Goal: Transaction & Acquisition: Purchase product/service

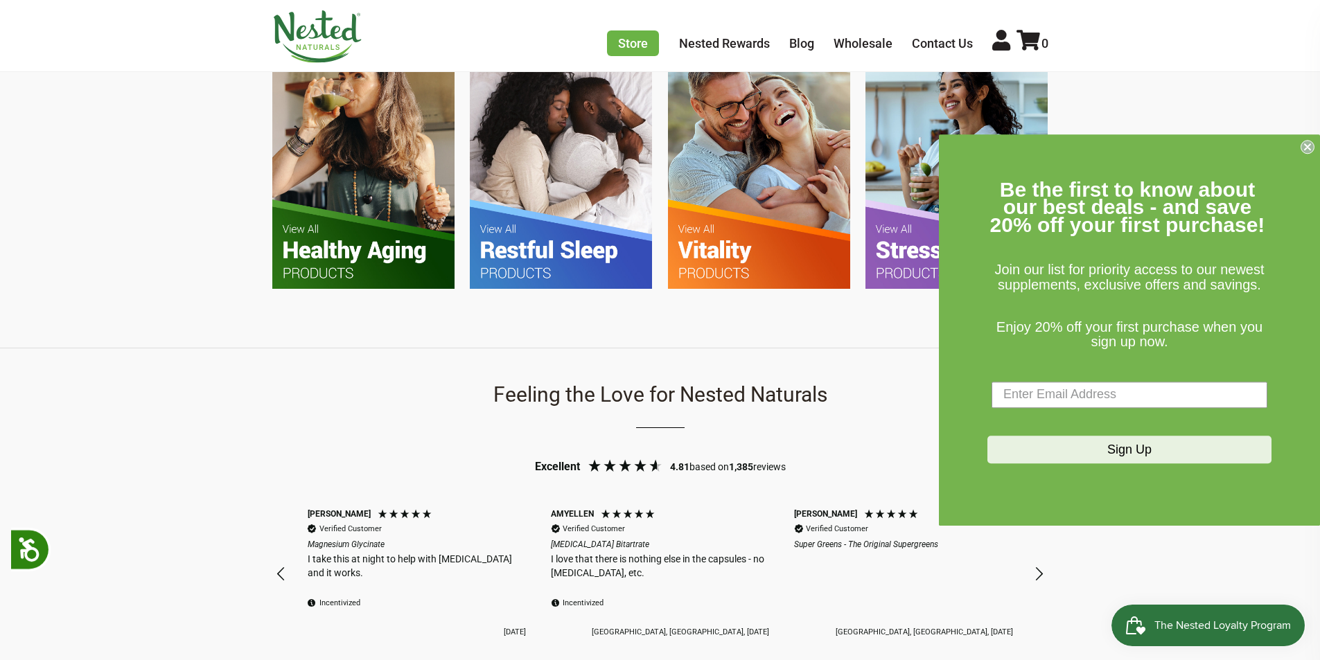
scroll to position [1247, 0]
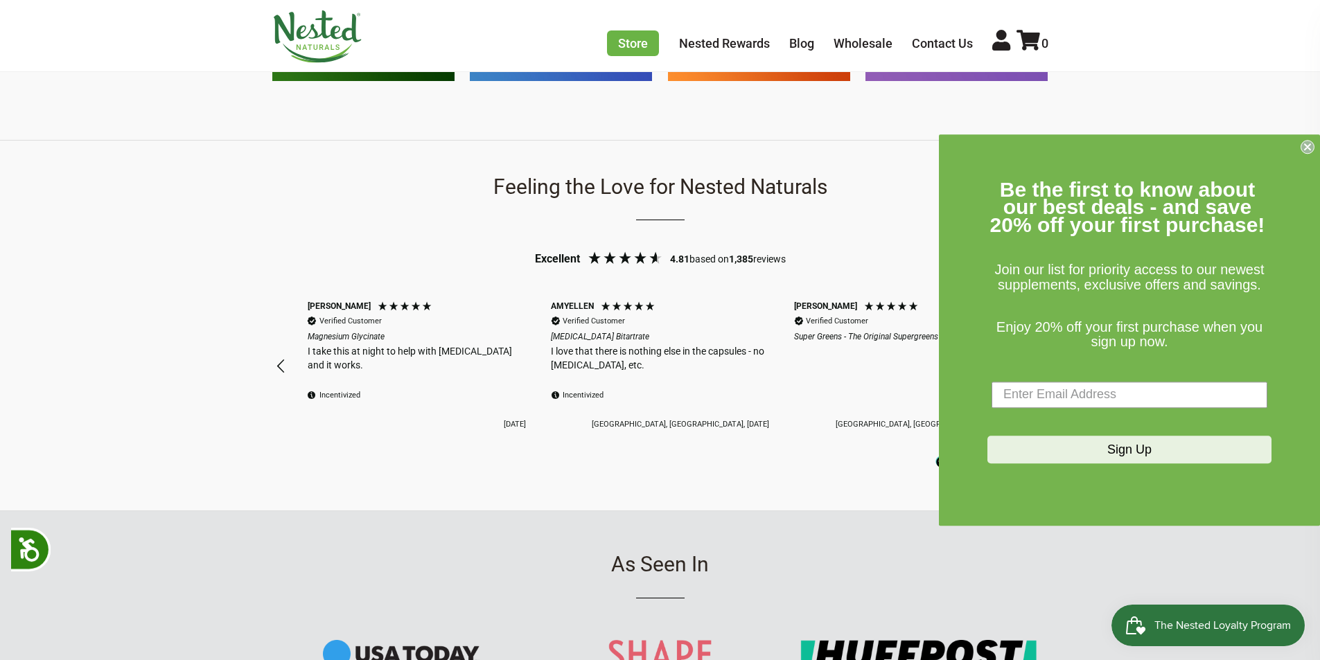
click at [1307, 151] on circle "Close dialog" at bounding box center [1307, 146] width 13 height 13
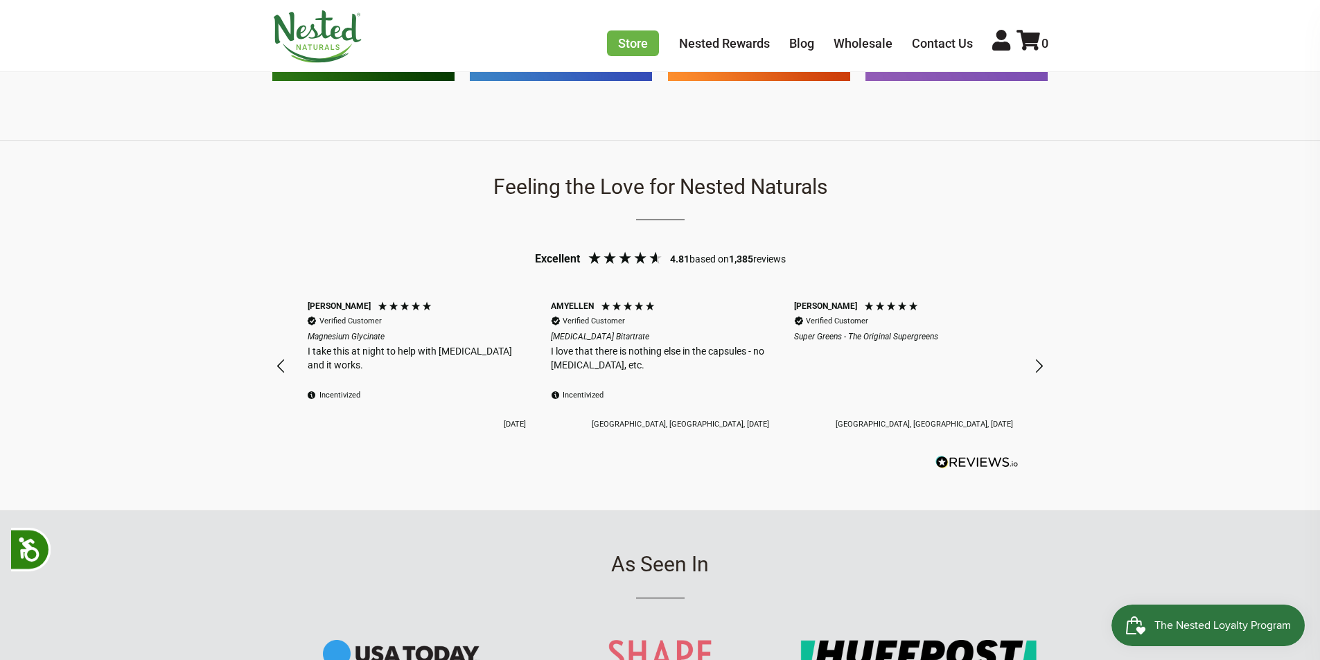
click at [1070, 167] on div "Close dialog Be the first to know about our best deals - and save 20% off your …" at bounding box center [1129, 330] width 381 height 392
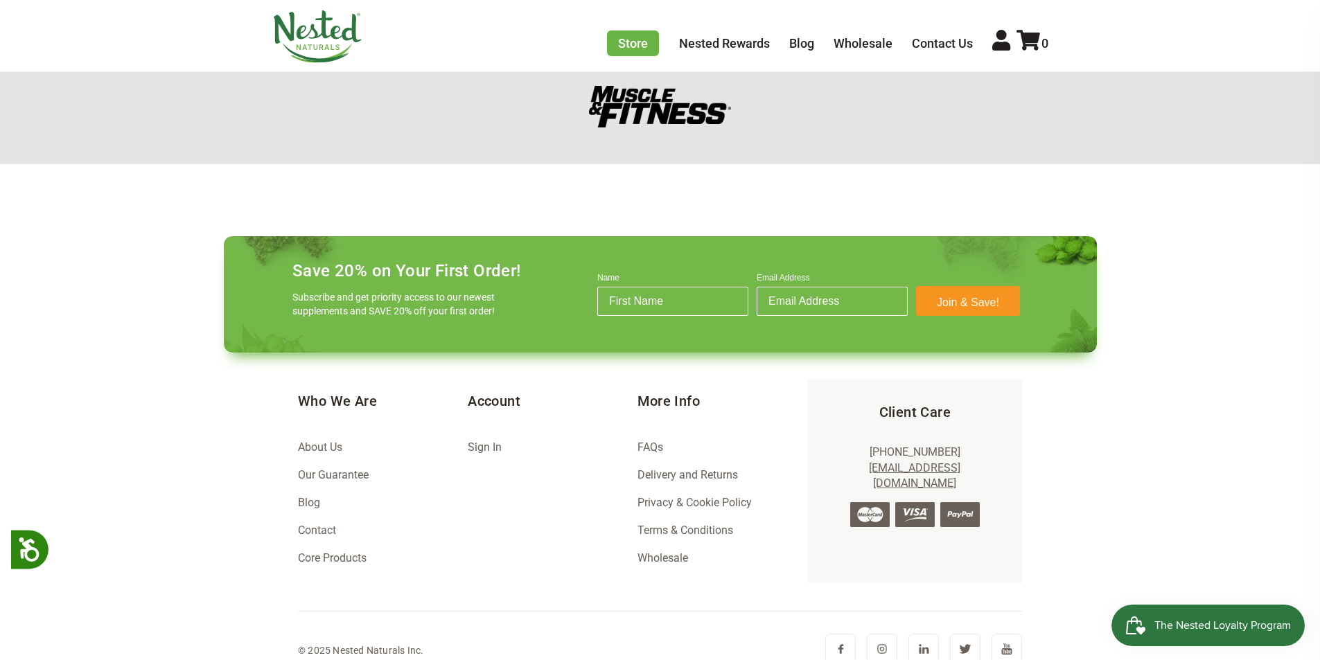
scroll to position [1924, 0]
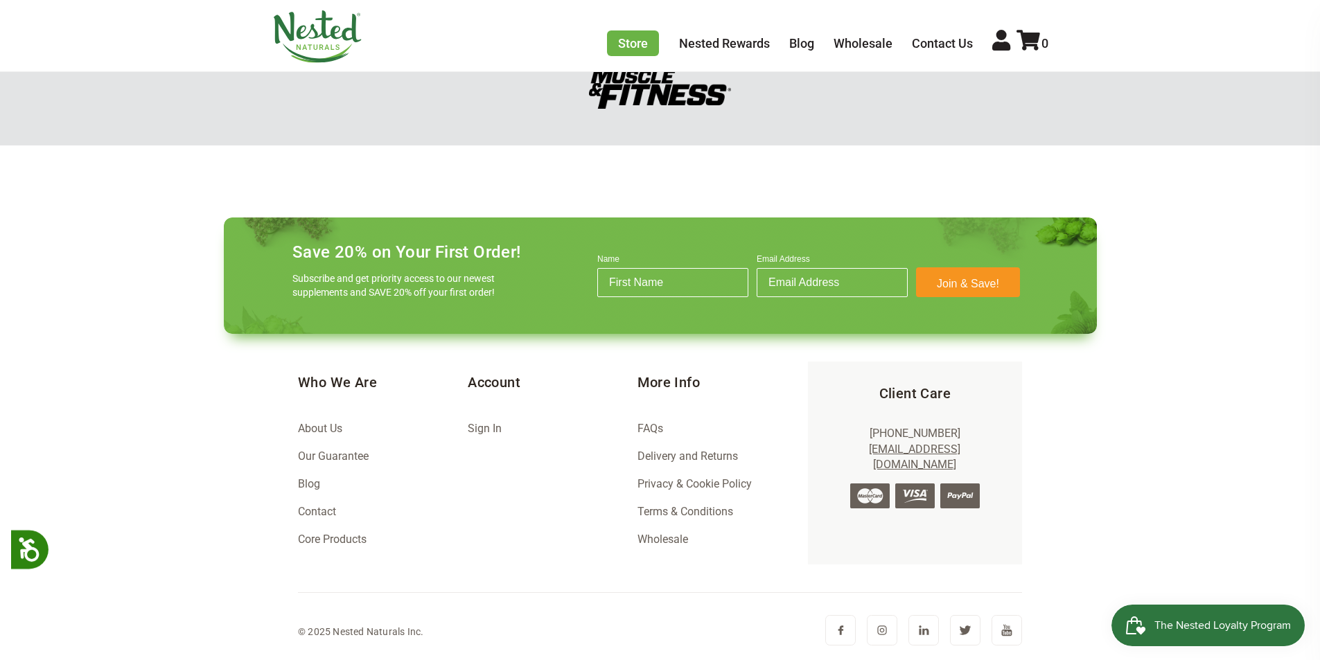
click at [834, 622] on img at bounding box center [840, 630] width 30 height 30
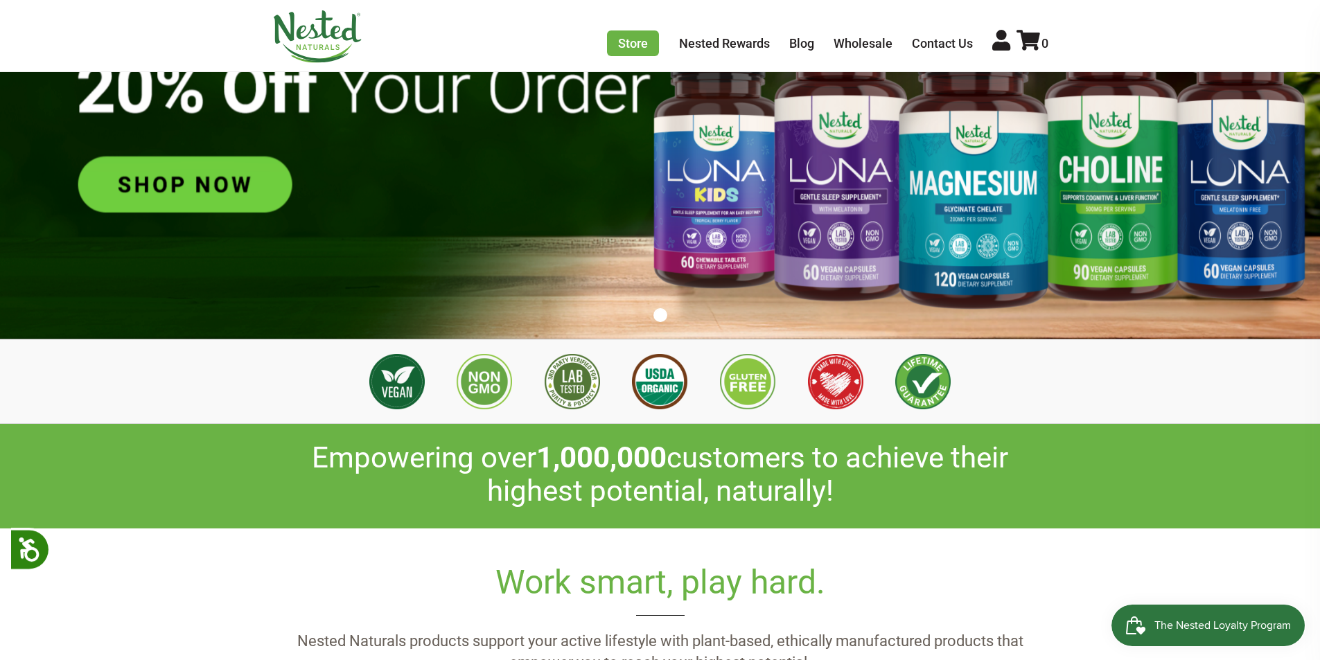
scroll to position [0, 0]
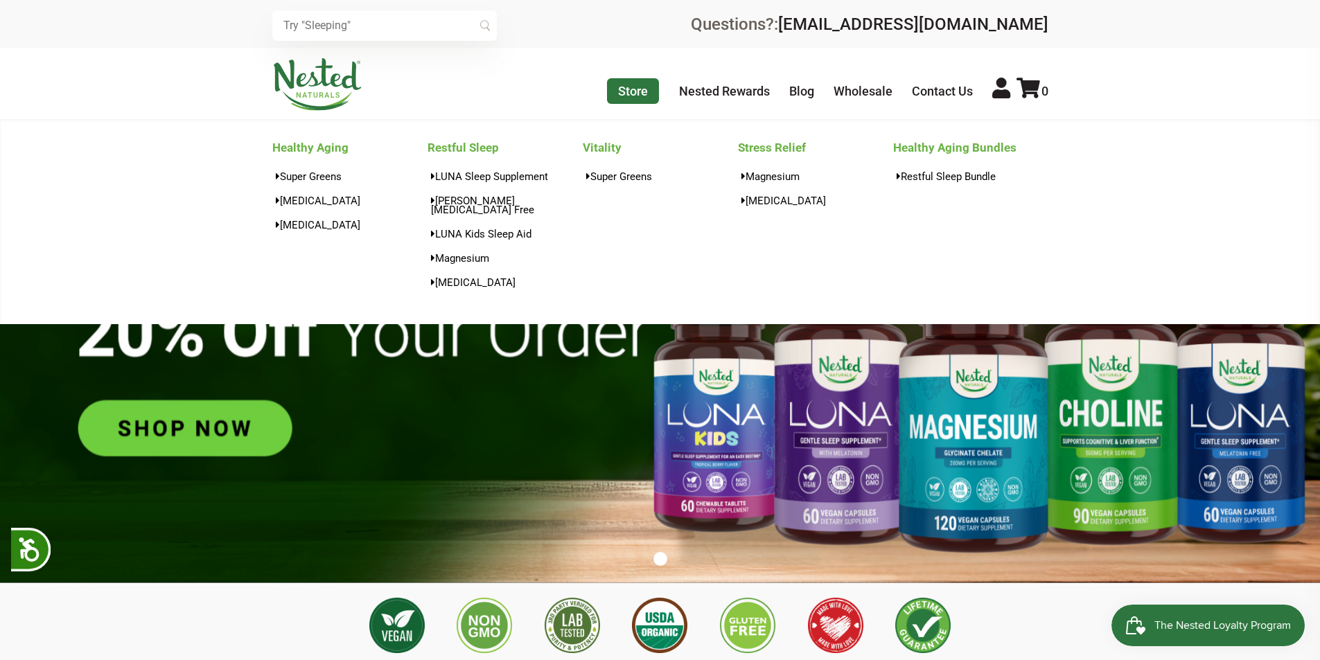
click at [623, 94] on link "Store" at bounding box center [633, 91] width 52 height 26
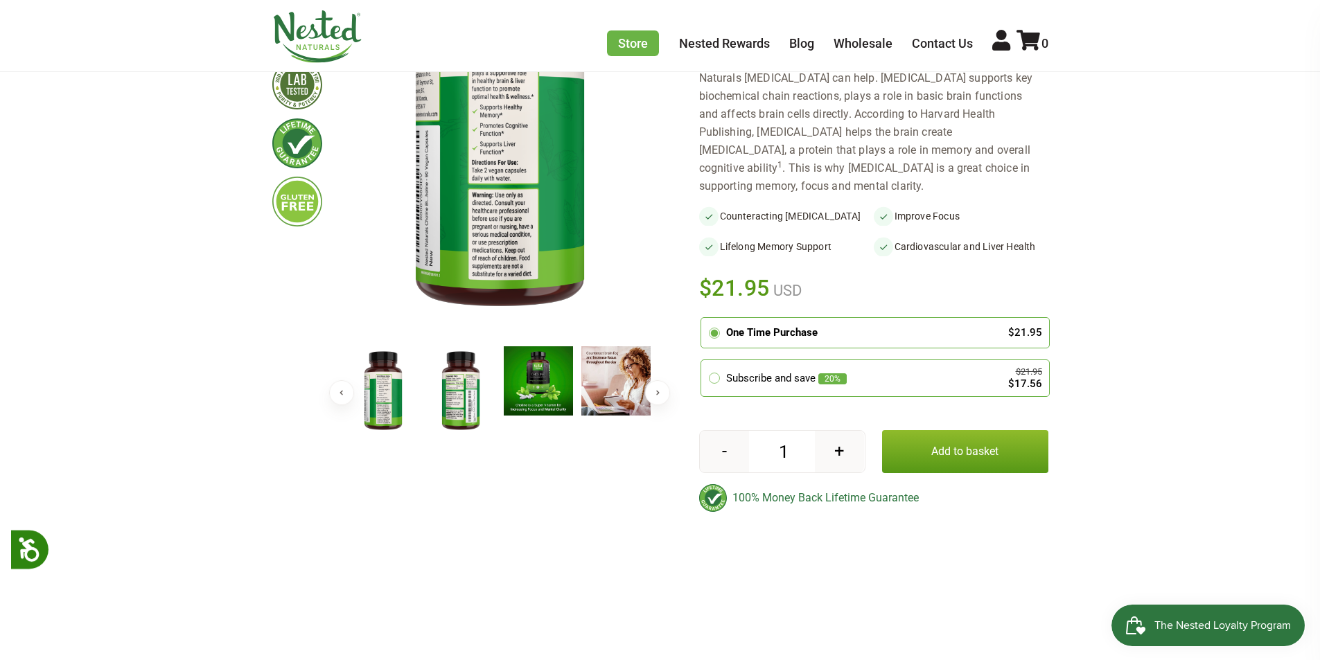
scroll to position [139, 0]
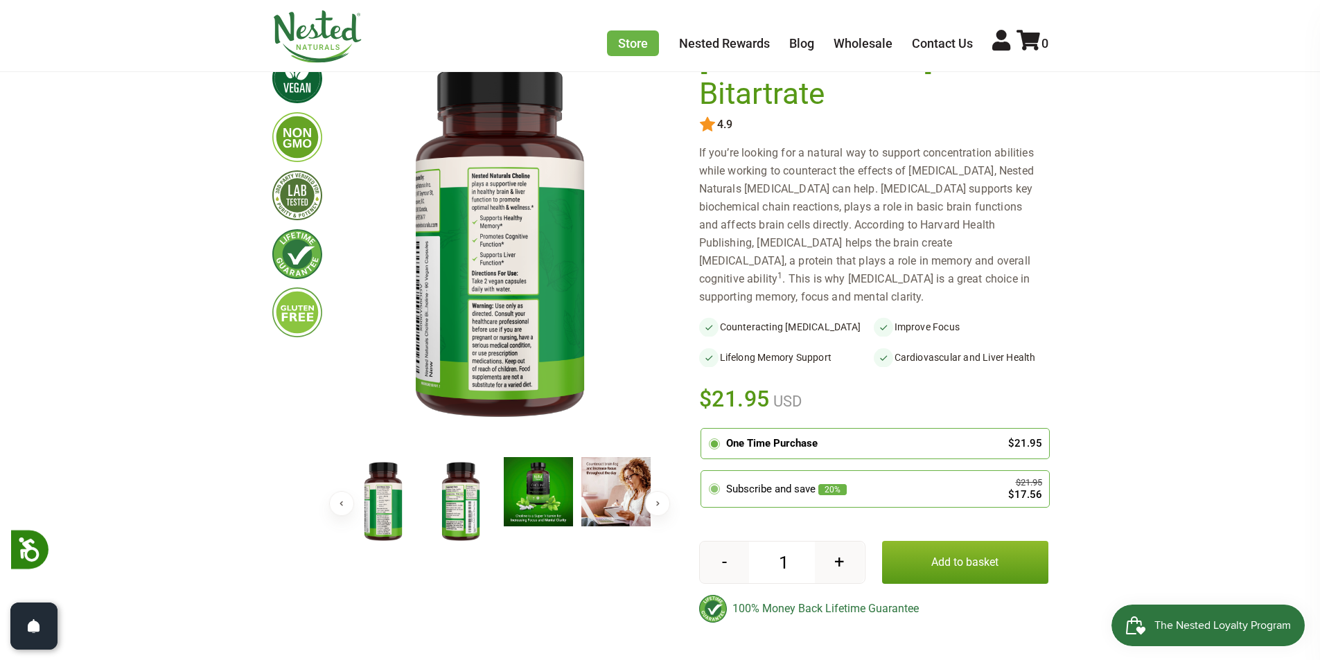
click at [748, 478] on div "Subscribe and save 20% $21.95 $17.56" at bounding box center [875, 489] width 334 height 22
click at [705, 473] on input "radio" at bounding box center [705, 473] width 0 height 0
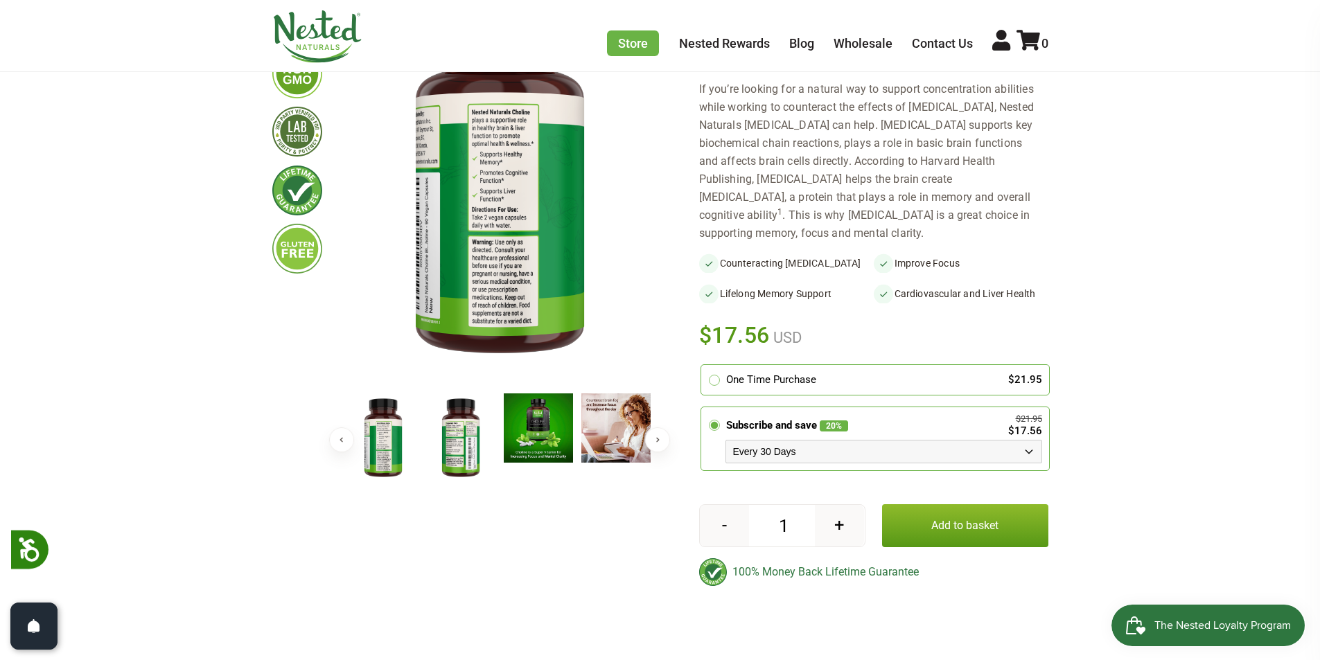
scroll to position [277, 0]
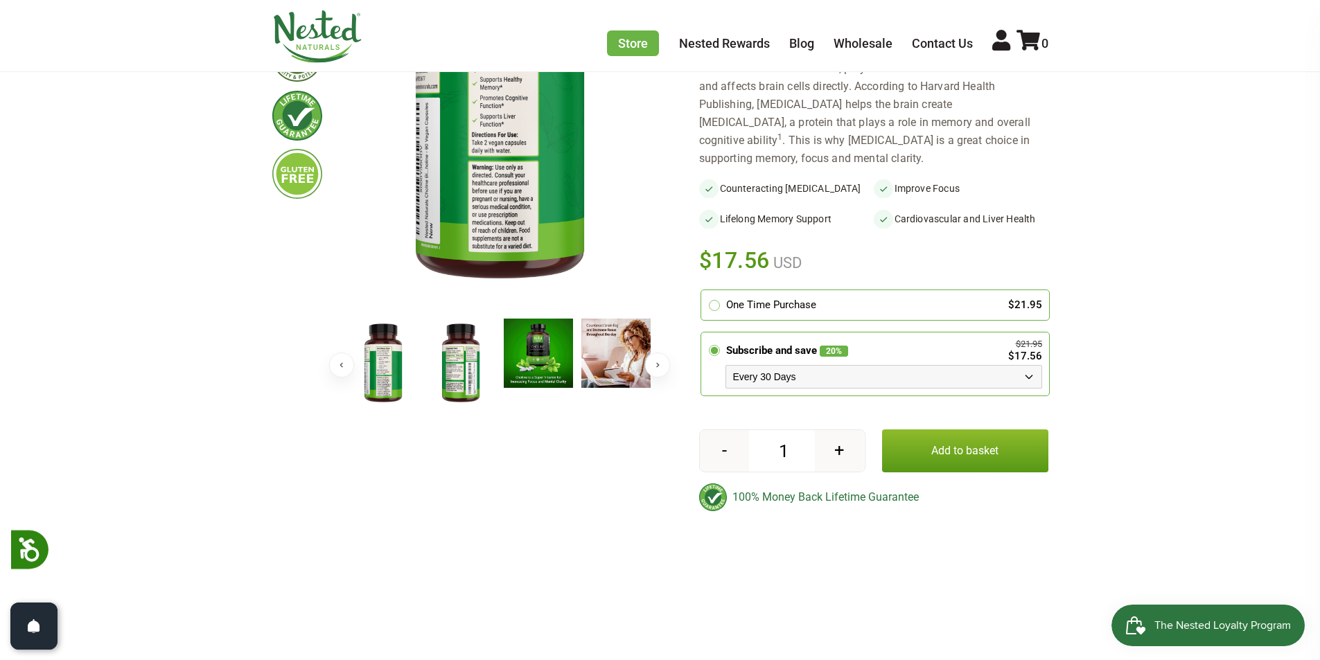
click at [1016, 365] on select "Every 30 Days Every 60 Days Every 90 Days" at bounding box center [884, 377] width 317 height 24
click at [880, 365] on select "Every 30 Days Every 60 Days Every 90 Days" at bounding box center [884, 377] width 317 height 24
select select "1129906255"
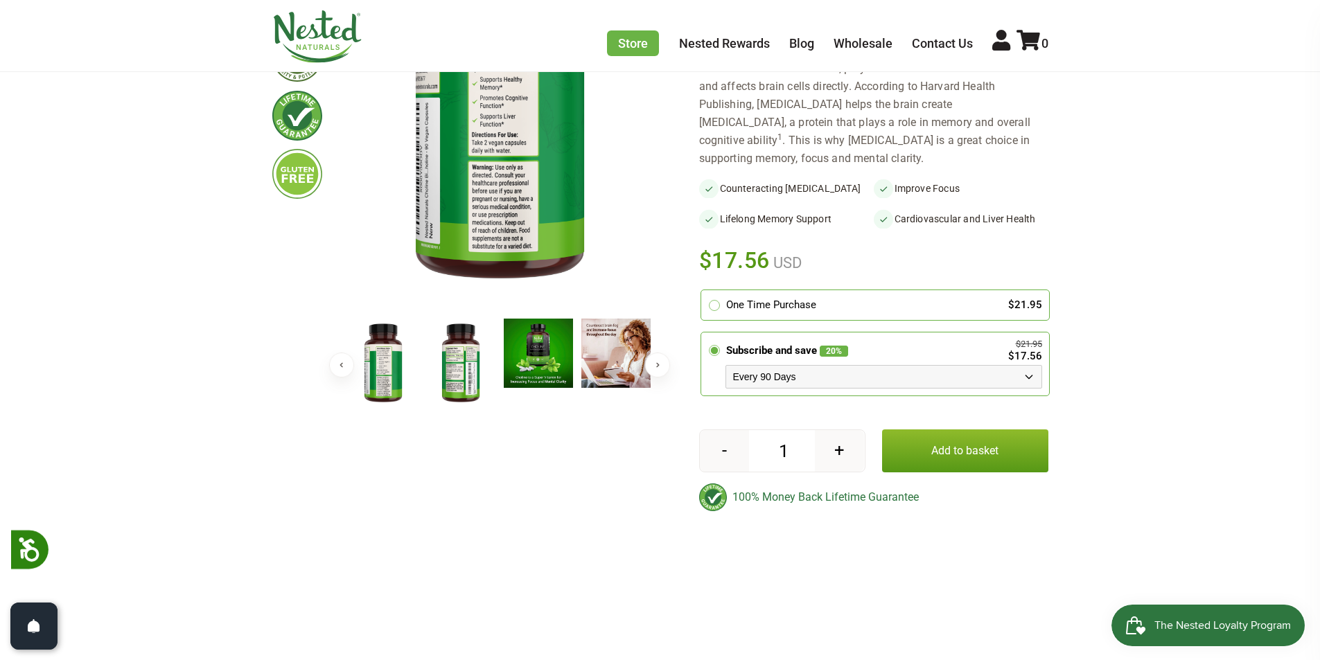
click at [726, 365] on select "Every 30 Days Every 60 Days Every 90 Days" at bounding box center [884, 377] width 317 height 24
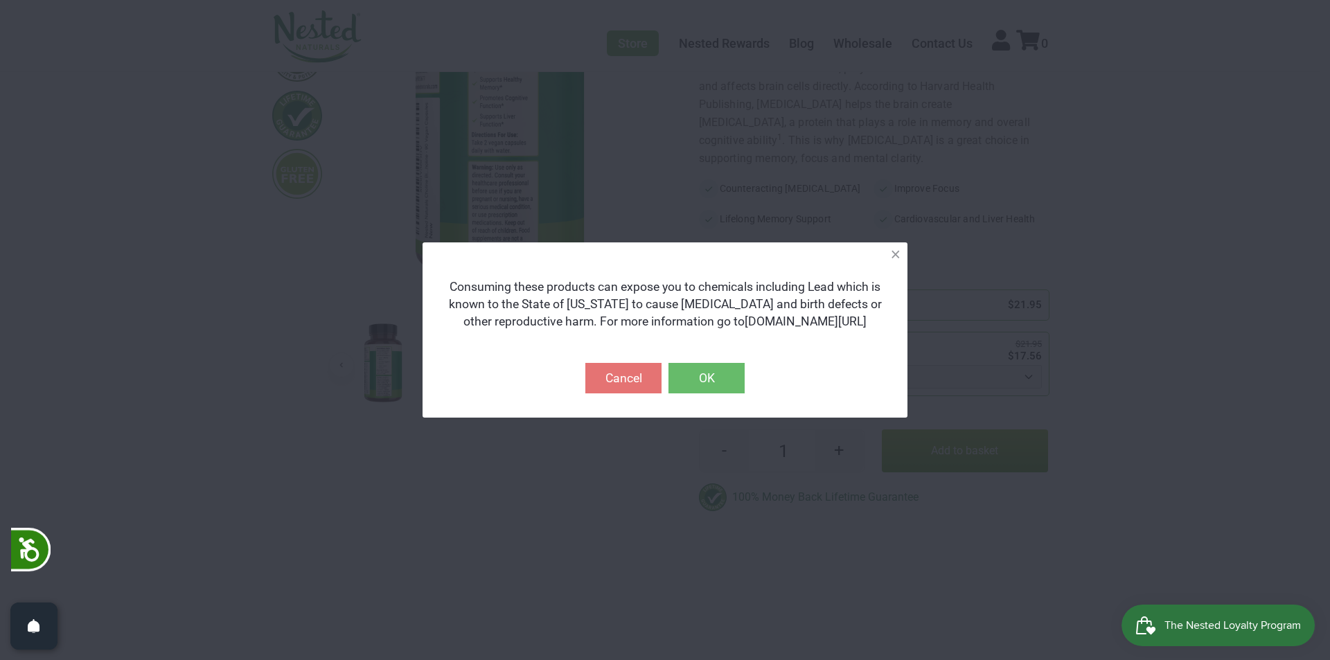
click at [710, 382] on button "OK" at bounding box center [707, 378] width 76 height 30
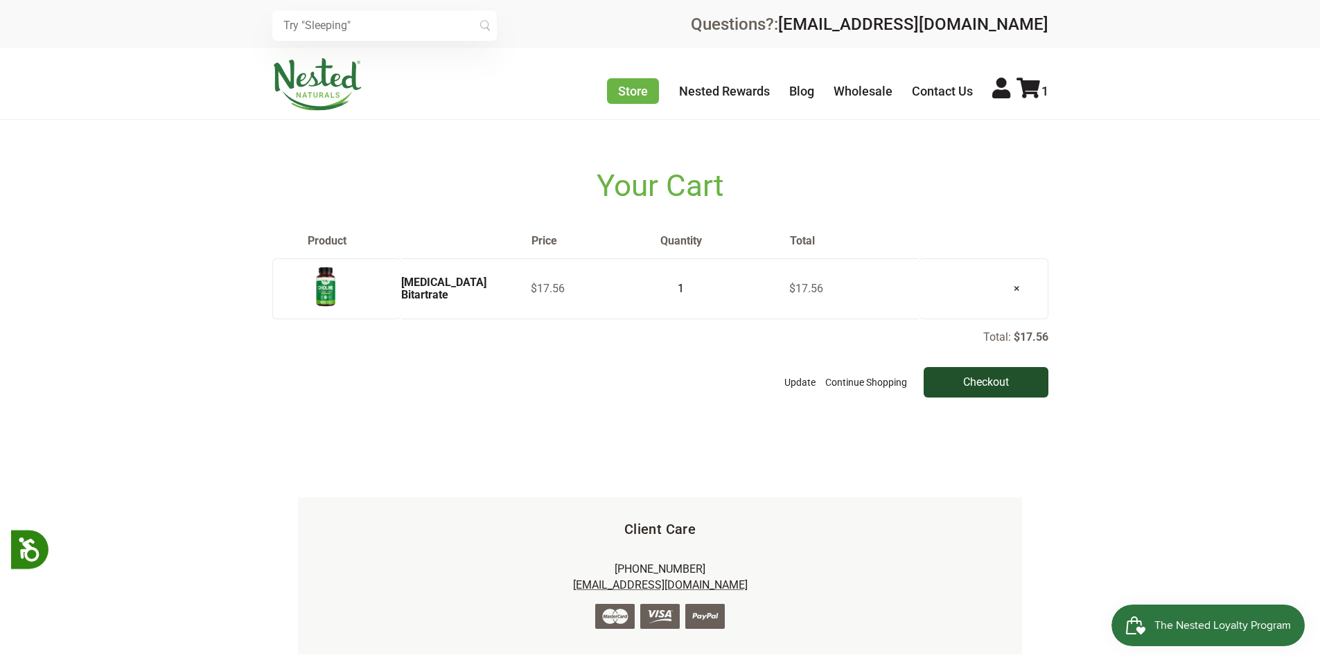
click at [958, 393] on input "Checkout" at bounding box center [986, 382] width 125 height 30
click at [308, 91] on img at bounding box center [317, 84] width 90 height 53
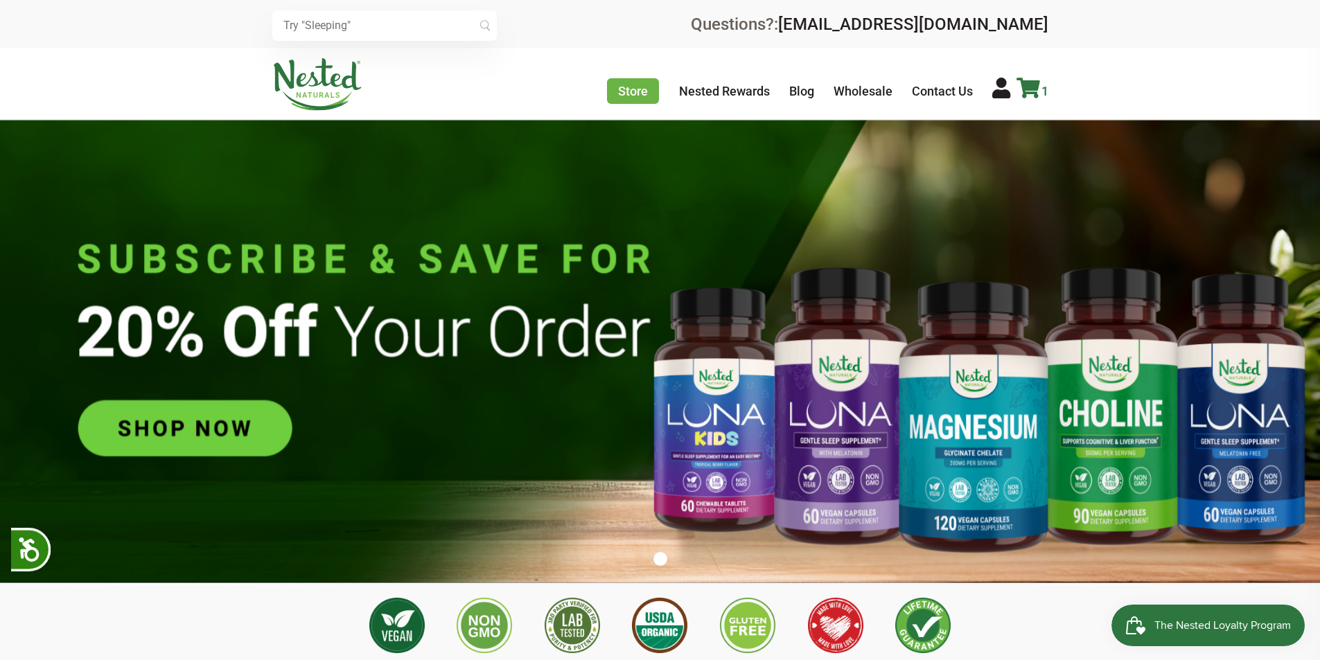
click at [1022, 91] on icon at bounding box center [1029, 88] width 24 height 21
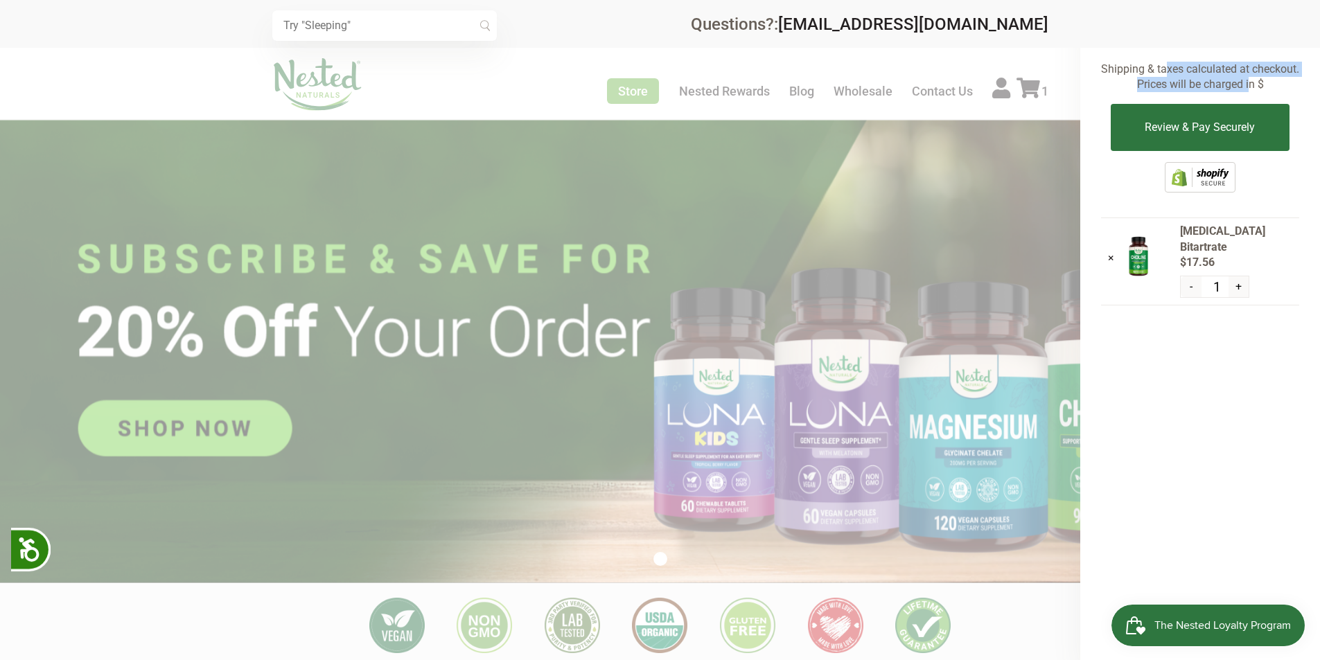
drag, startPoint x: 1096, startPoint y: 67, endPoint x: 1249, endPoint y: 78, distance: 154.2
click at [1249, 78] on div "× Subtotal: $17.56 Shipping & taxes calculated at checkout. Prices will be char…" at bounding box center [1200, 330] width 240 height 660
click at [1066, 46] on div "× Recommended Products Previous 150 4.9 LUNA Gentle Sleep Supplement $21.95" at bounding box center [660, 24] width 1320 height 48
click at [1281, 49] on div "× Subtotal: $17.56 Shipping & taxes calculated at checkout. Prices will be char…" at bounding box center [1200, 330] width 240 height 660
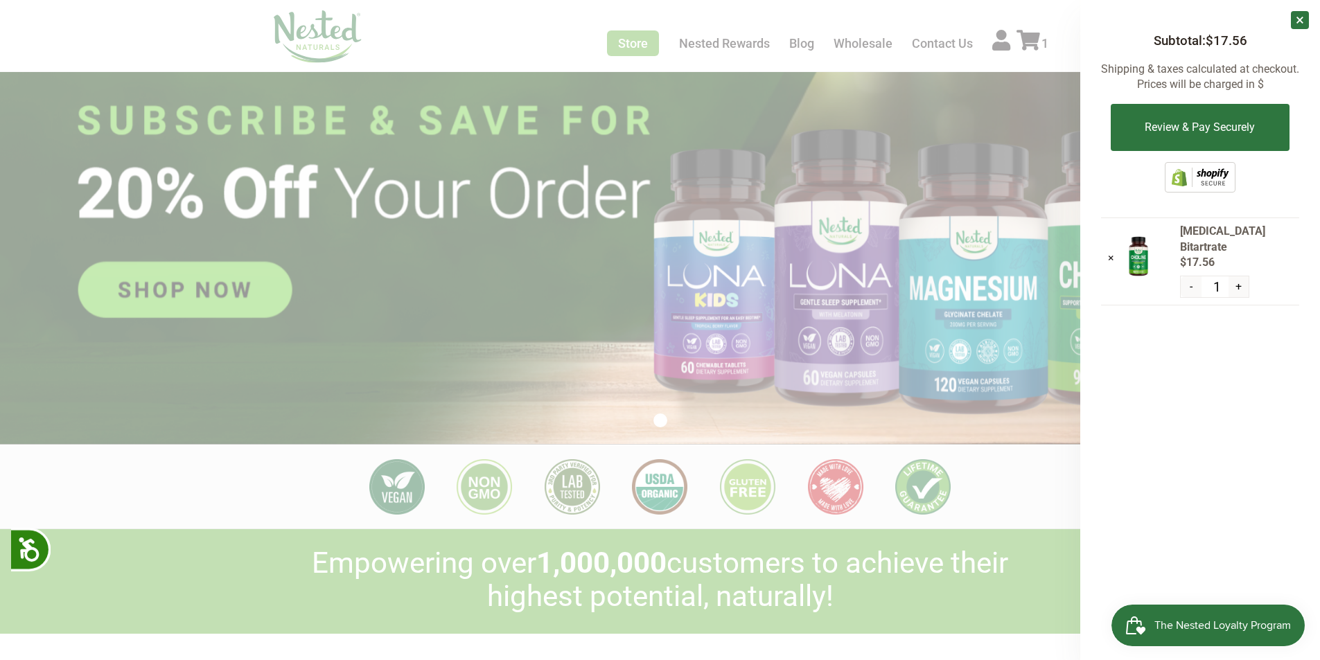
click at [1013, 616] on div at bounding box center [660, 330] width 1320 height 660
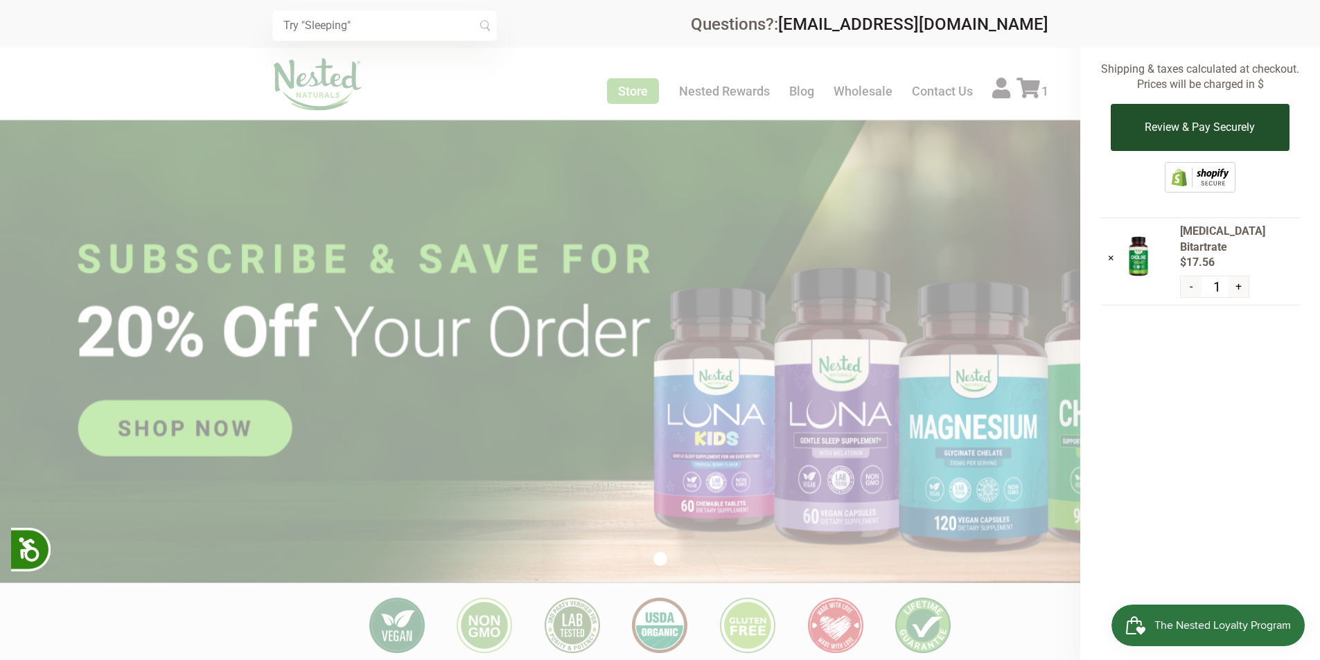
click at [1238, 129] on button "Review & Pay Securely" at bounding box center [1200, 127] width 178 height 47
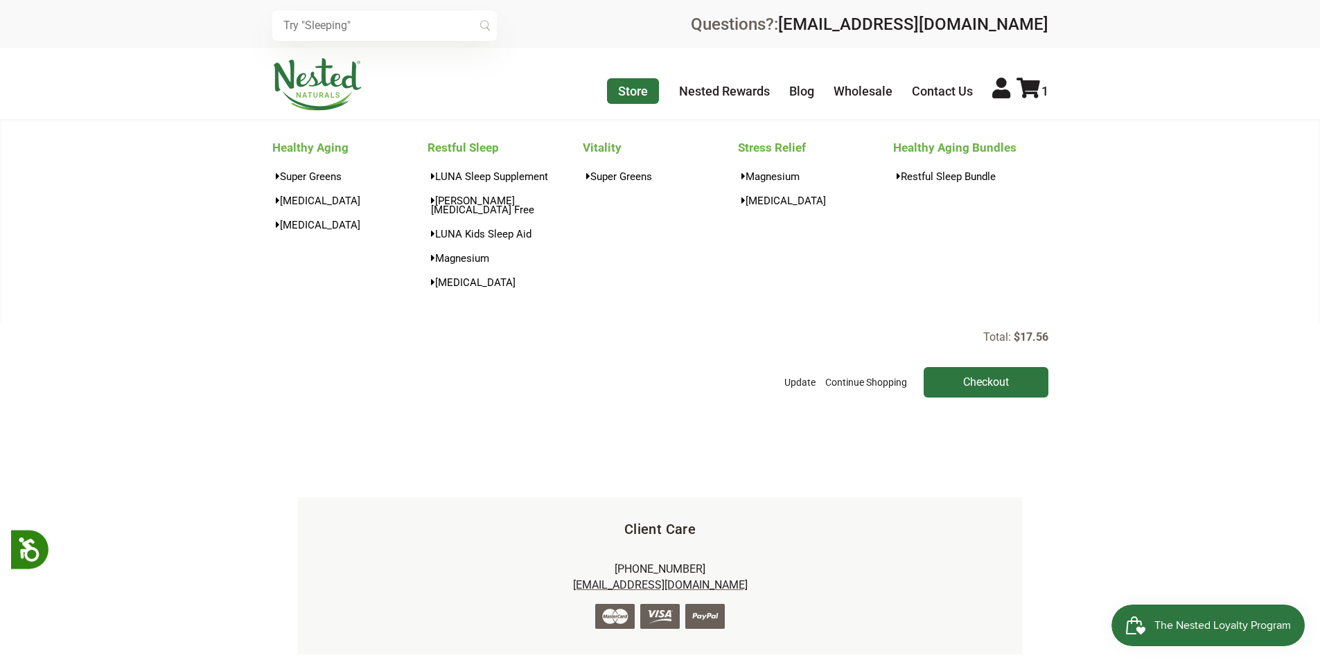
click at [656, 91] on link "Store" at bounding box center [633, 91] width 52 height 26
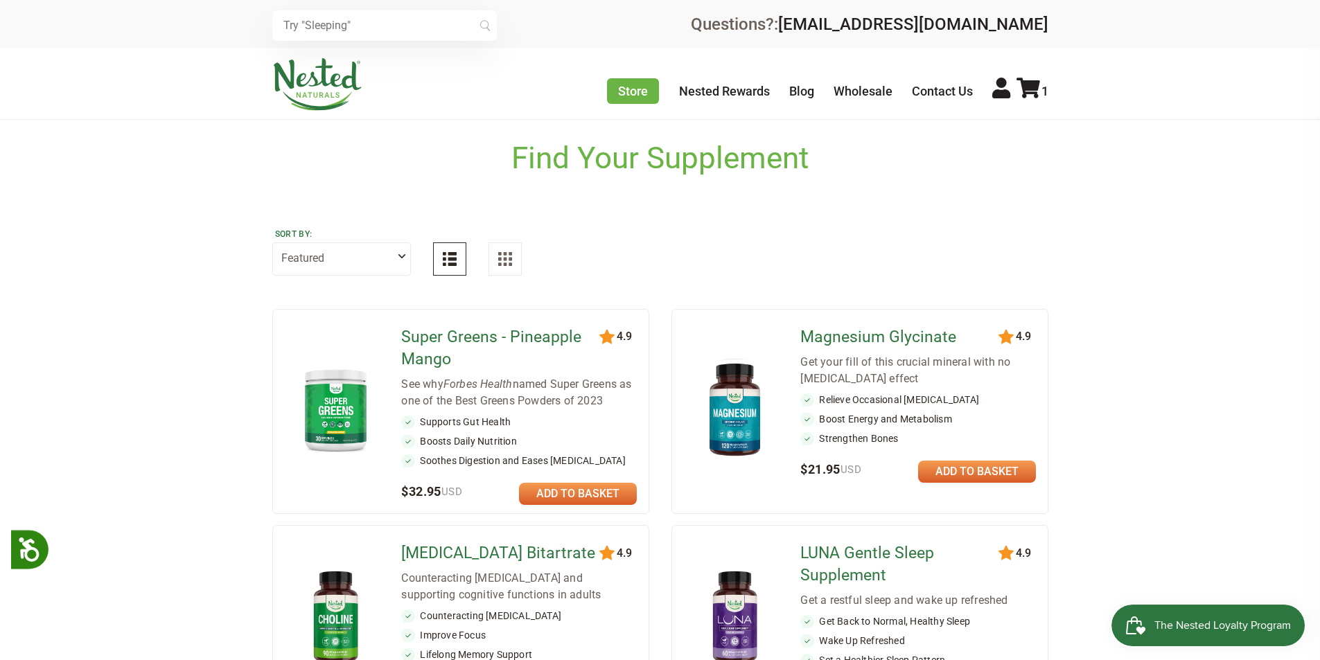
click at [467, 361] on link "Super Greens - Pineapple Mango" at bounding box center [501, 348] width 200 height 44
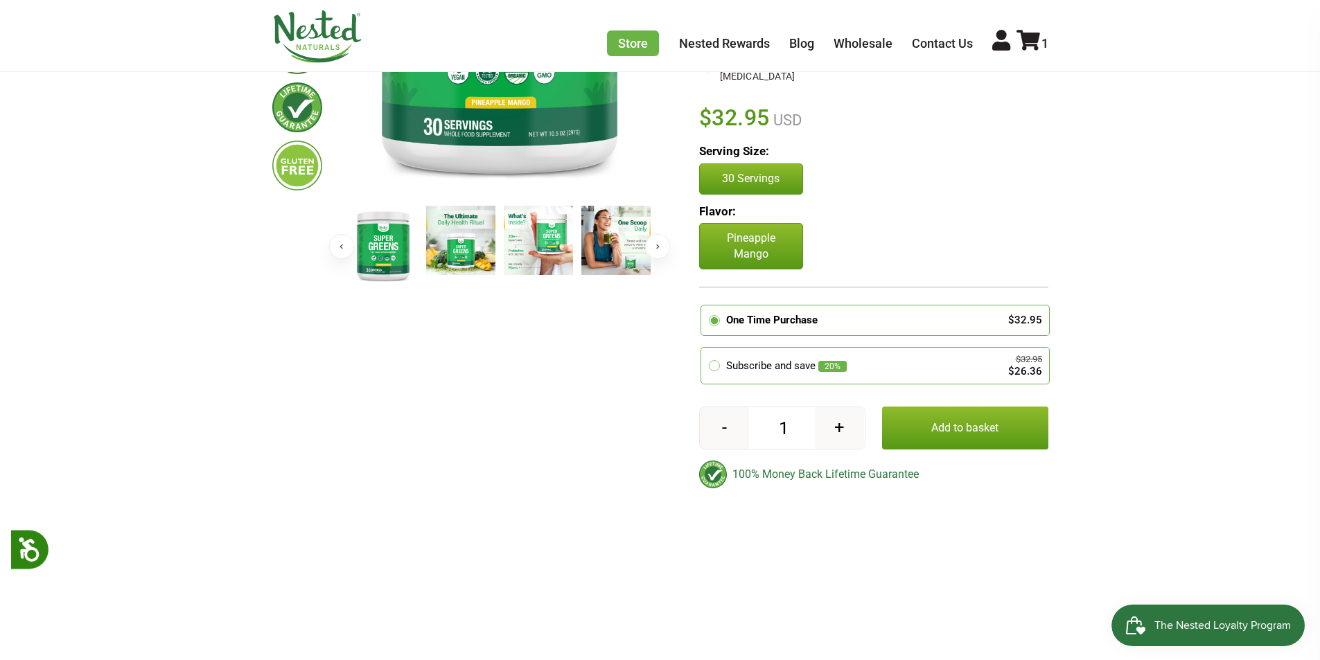
scroll to position [346, 0]
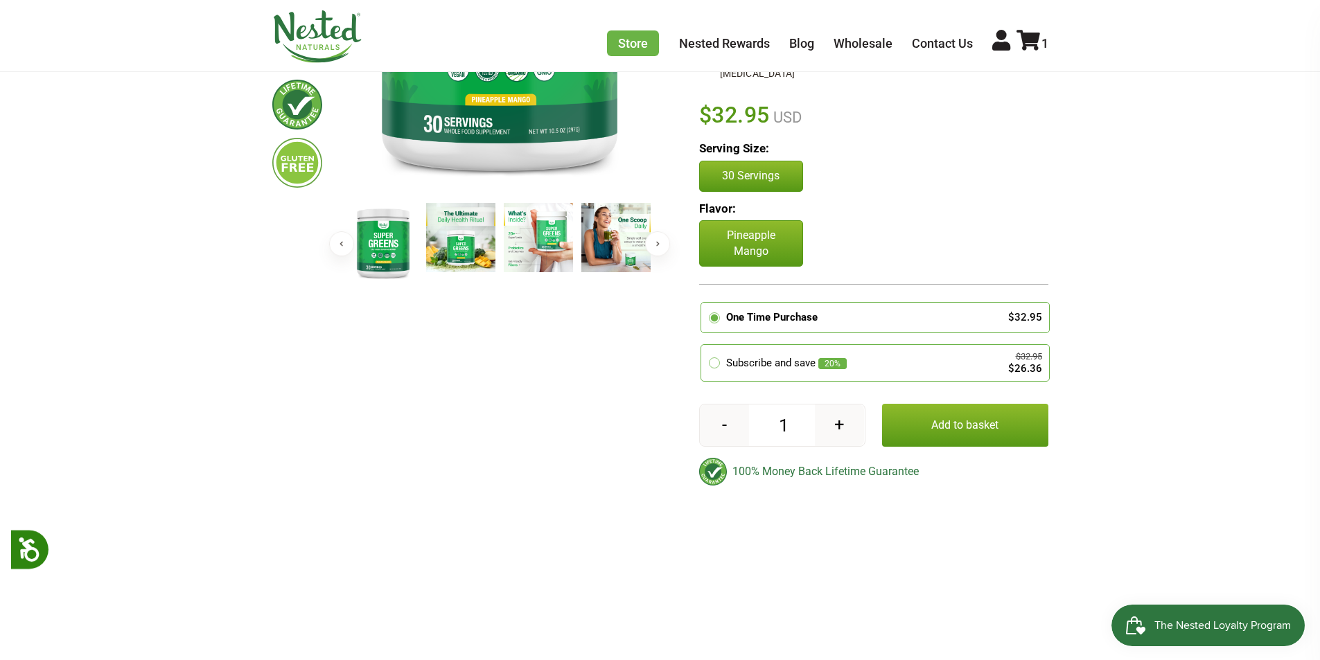
click at [781, 179] on p "30 Servings" at bounding box center [751, 175] width 75 height 15
click at [752, 235] on p "Pineapple Mango" at bounding box center [751, 243] width 104 height 46
click at [843, 225] on div "Pineapple Mango Chocolate" at bounding box center [873, 243] width 349 height 46
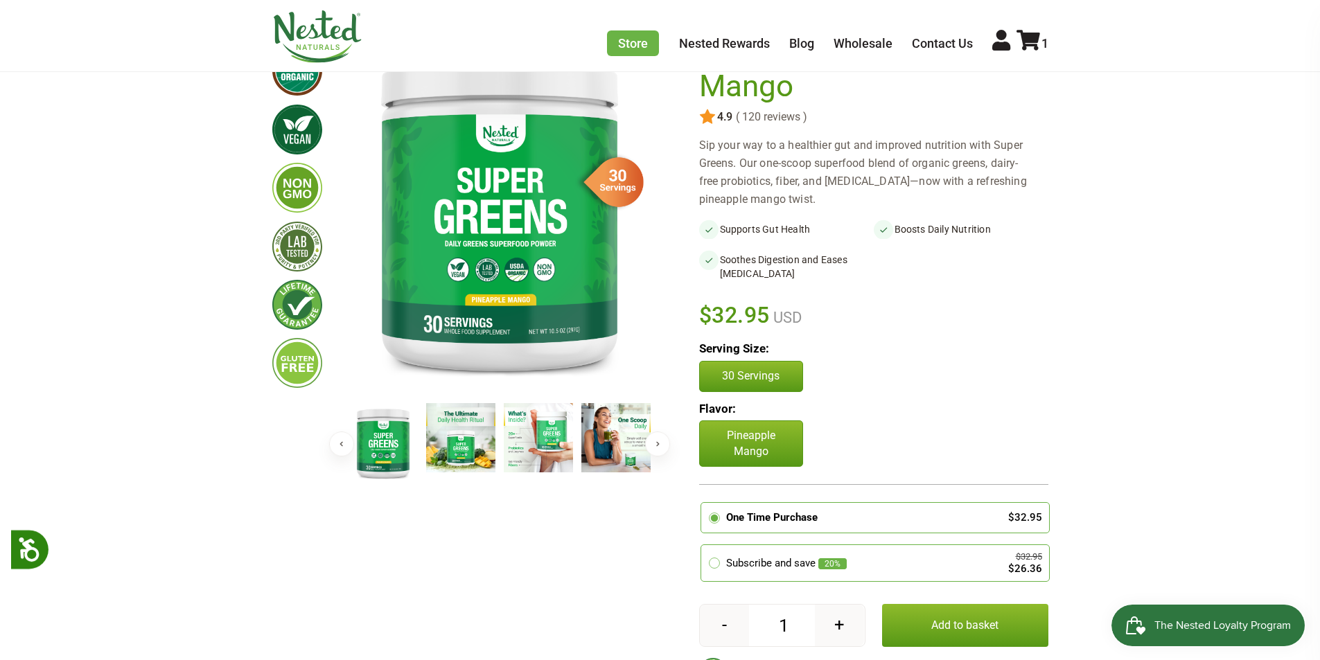
scroll to position [139, 0]
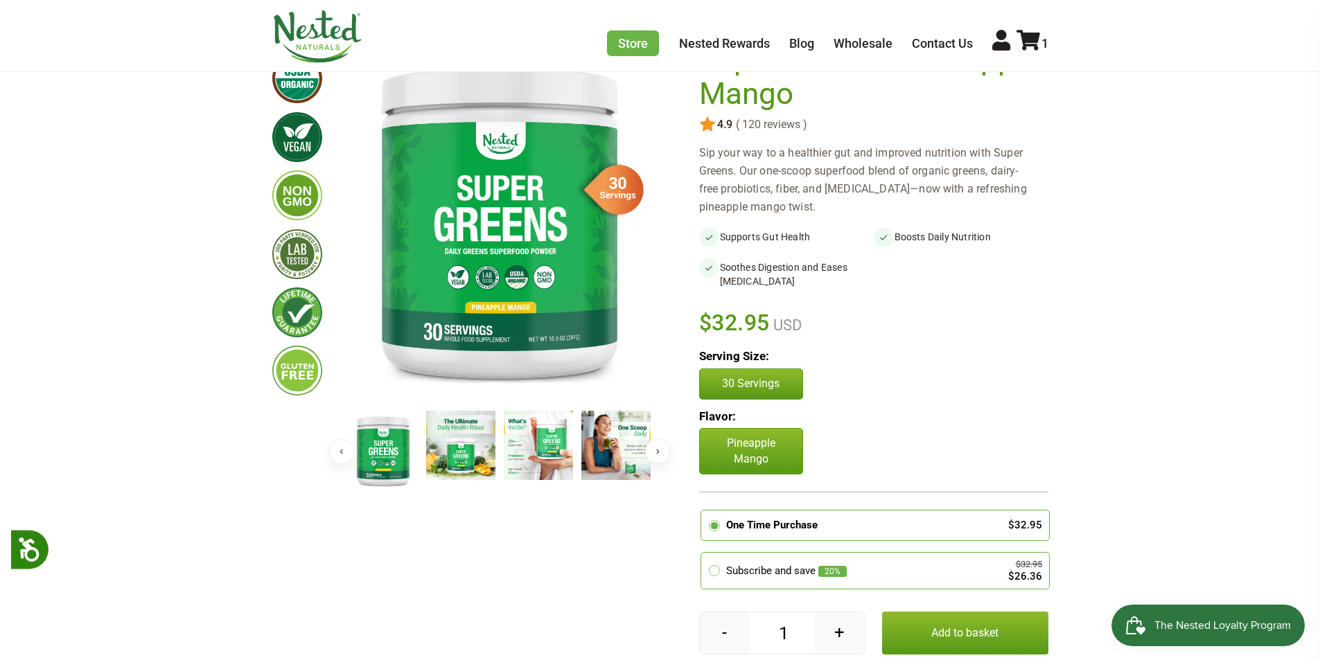
click at [794, 196] on div "Sip your way to a healthier gut and improved nutrition with Super Greens. Our o…" at bounding box center [873, 180] width 349 height 72
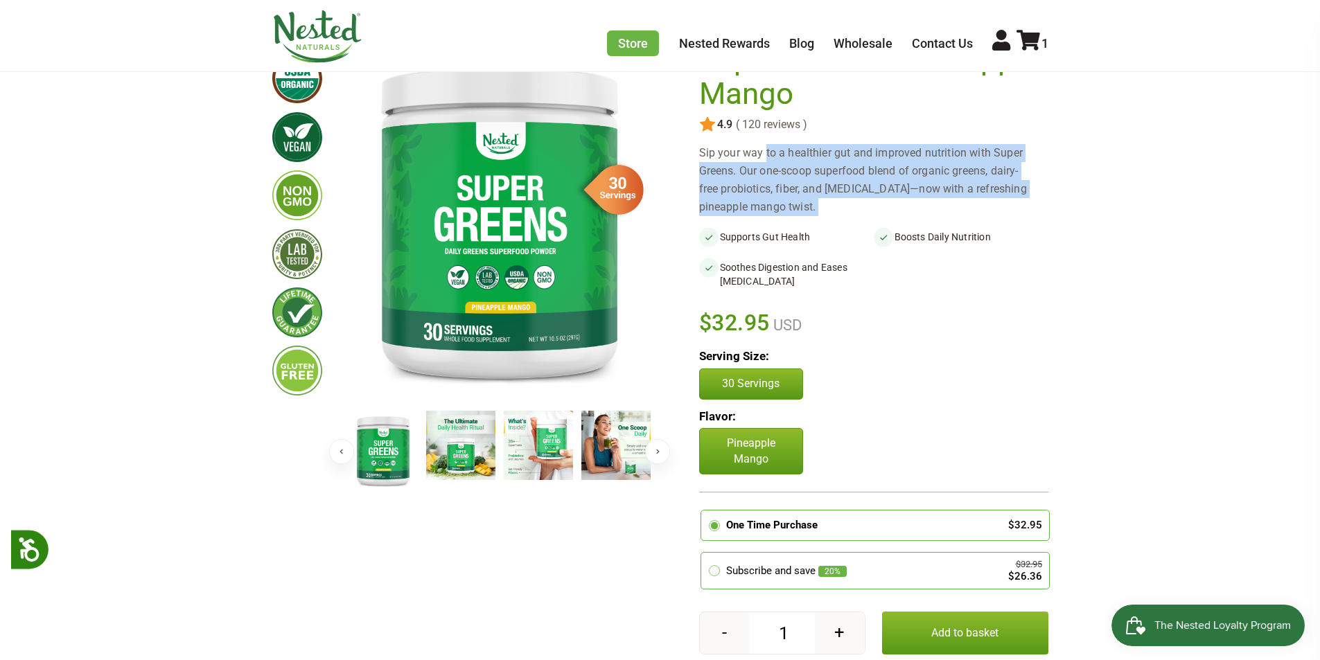
click at [794, 196] on div "Sip your way to a healthier gut and improved nutrition with Super Greens. Our o…" at bounding box center [873, 180] width 349 height 72
click at [1039, 176] on div "Sip your way to a healthier gut and improved nutrition with Super Greens. Our o…" at bounding box center [873, 180] width 349 height 72
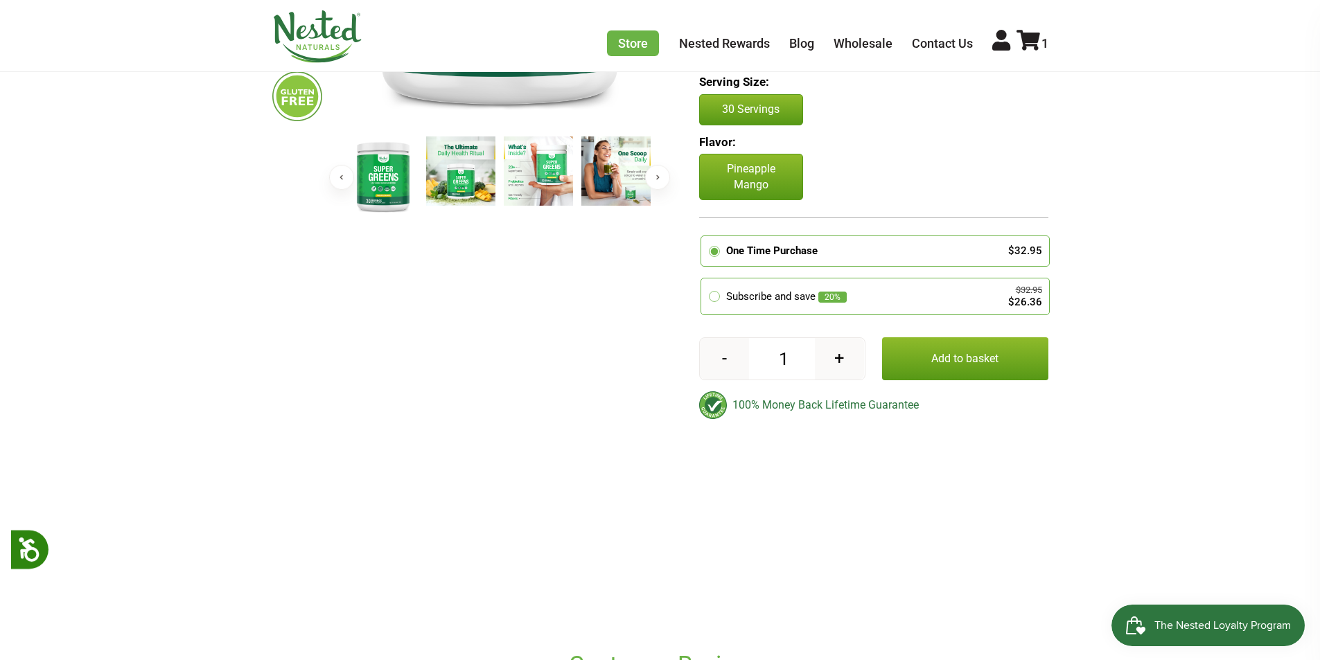
scroll to position [416, 0]
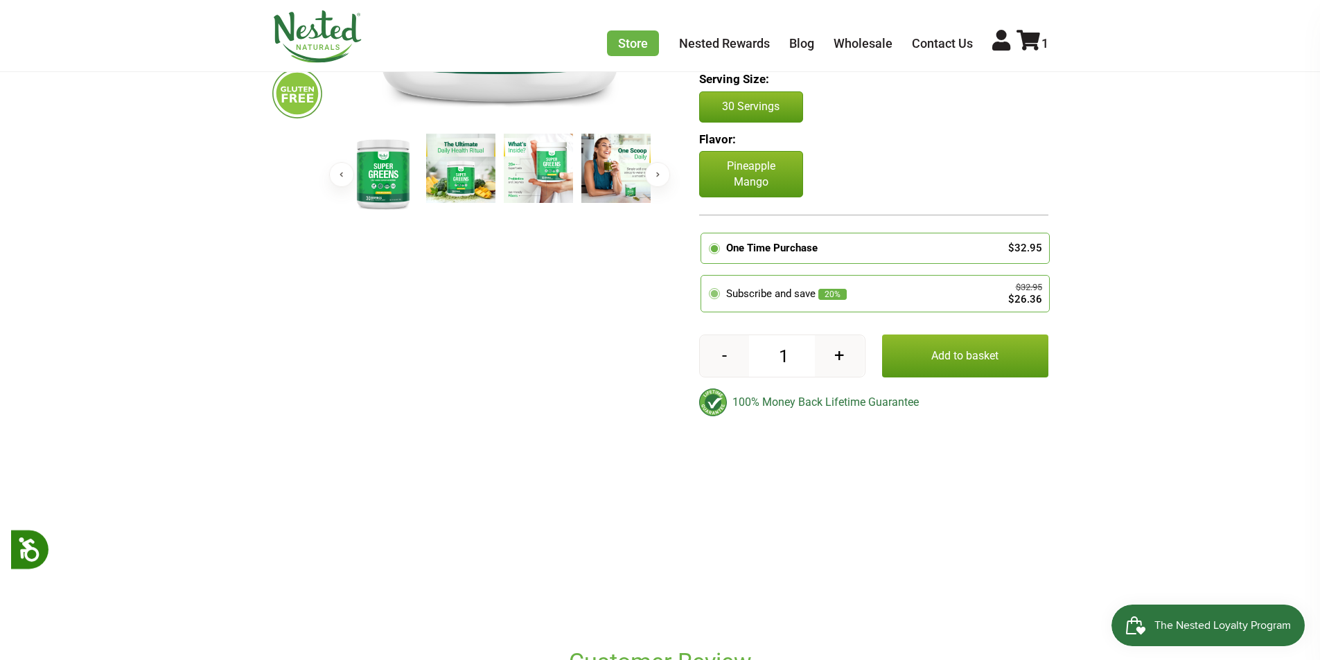
click at [737, 292] on div "Subscribe and save 20%" at bounding box center [856, 294] width 261 height 16
click at [705, 278] on input "radio" at bounding box center [705, 278] width 0 height 0
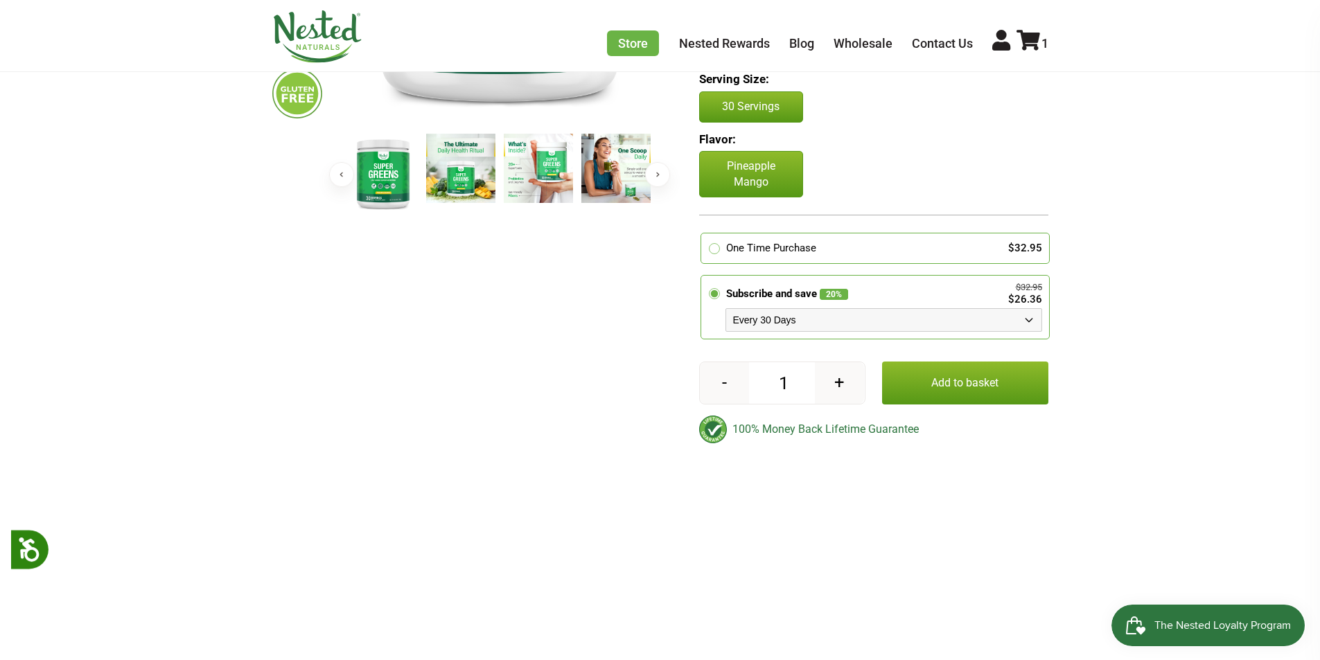
click at [773, 327] on select "Every 30 Days Every 60 Days Every 90 Days" at bounding box center [884, 320] width 317 height 24
select select "1129906255"
click at [726, 308] on select "Every 30 Days Every 60 Days Every 90 Days" at bounding box center [884, 320] width 317 height 24
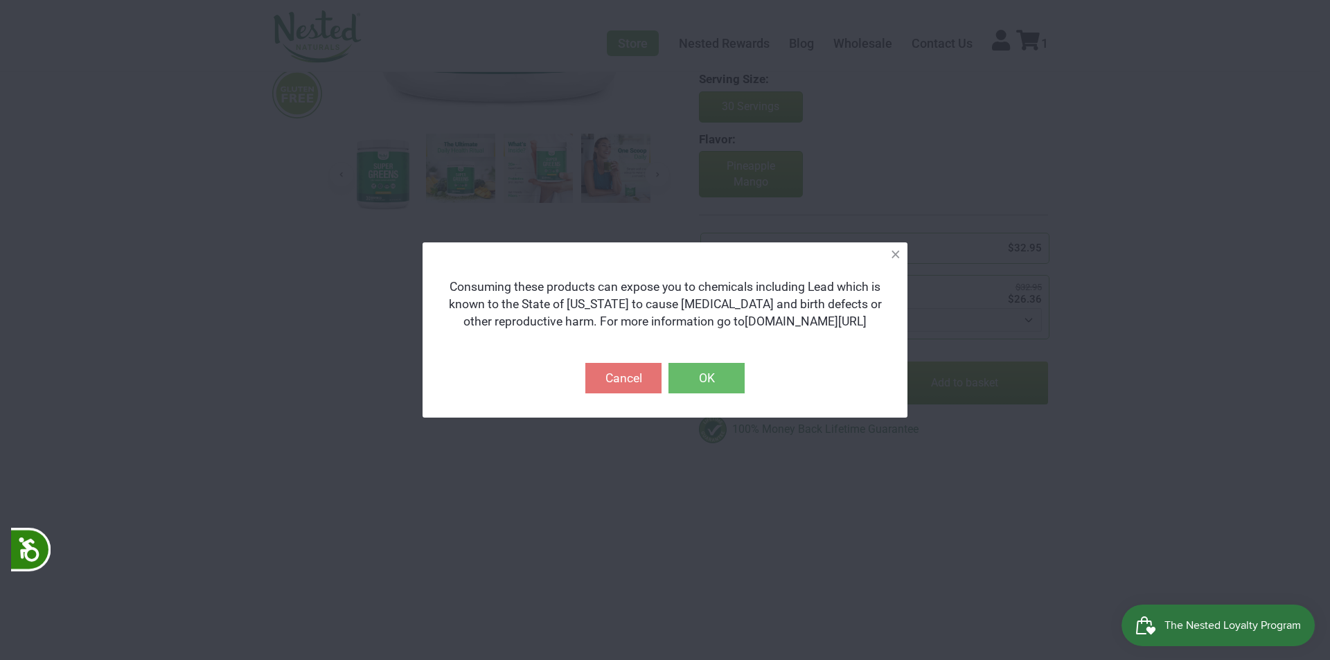
click at [707, 383] on button "OK" at bounding box center [707, 378] width 76 height 30
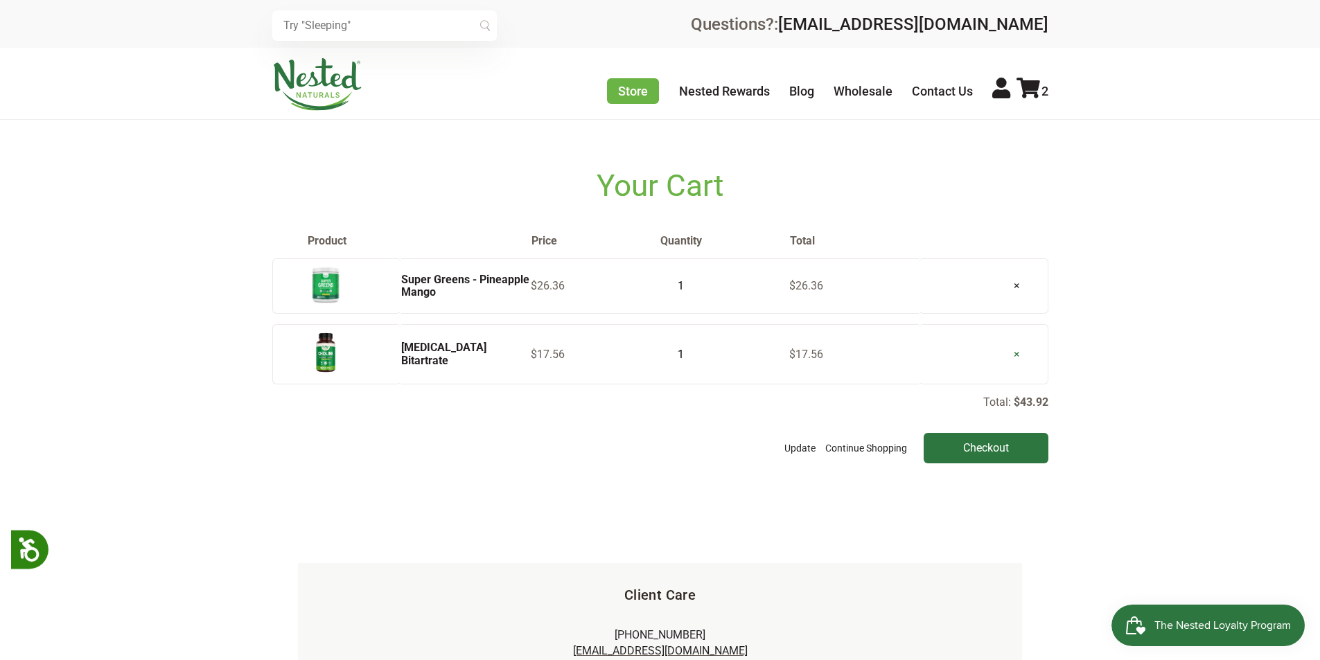
click at [1020, 351] on link "×" at bounding box center [1017, 354] width 28 height 35
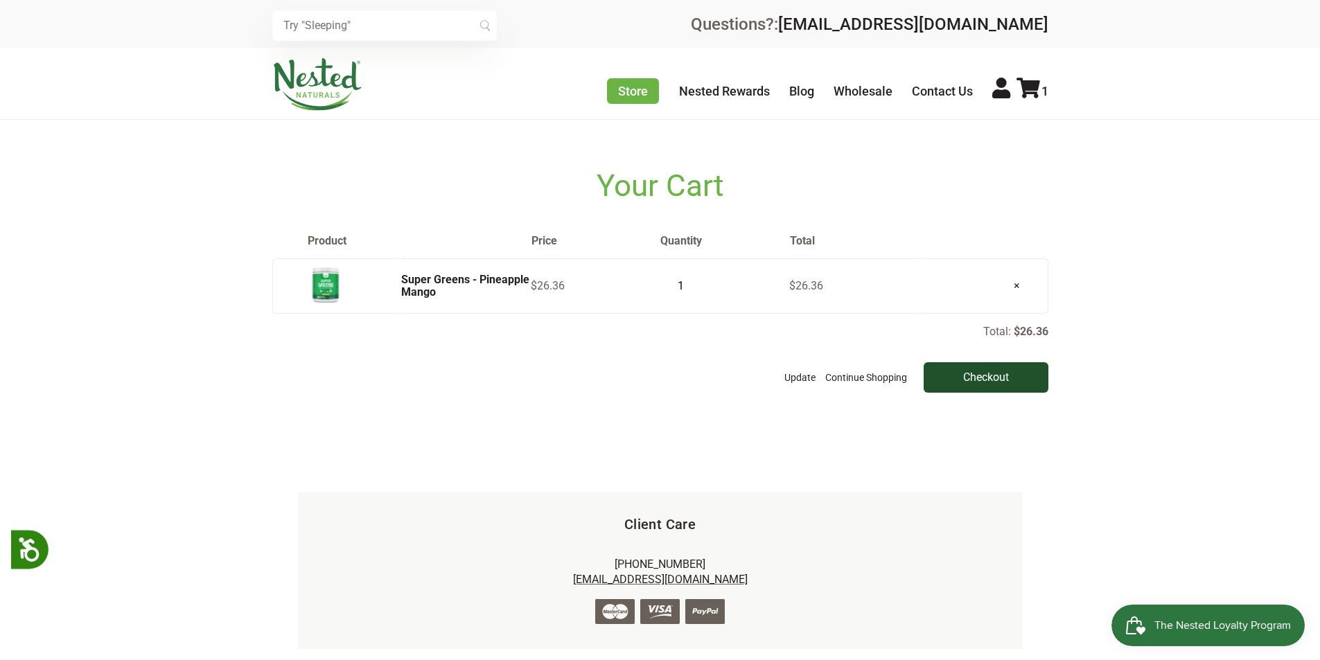
click at [993, 378] on input "Checkout" at bounding box center [986, 377] width 125 height 30
click at [972, 376] on input "Checkout" at bounding box center [986, 377] width 125 height 30
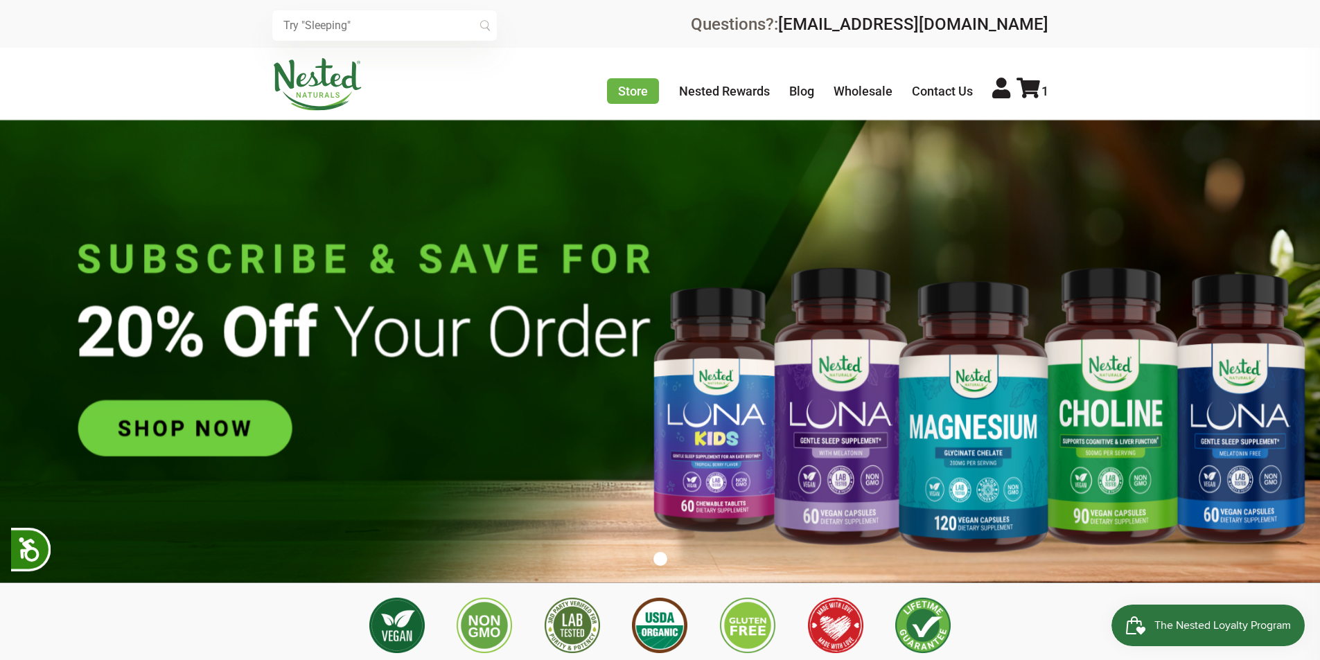
scroll to position [0, 243]
